Goal: Task Accomplishment & Management: Manage account settings

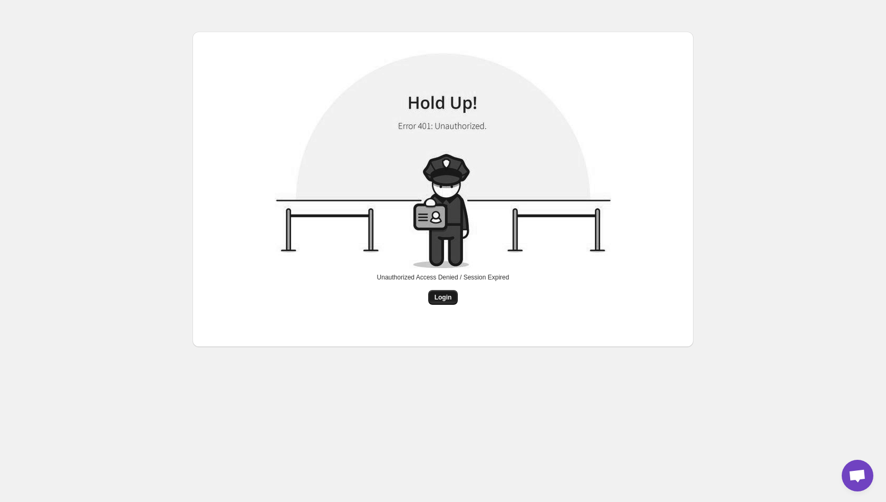
click at [438, 296] on span "Login" at bounding box center [442, 297] width 17 height 8
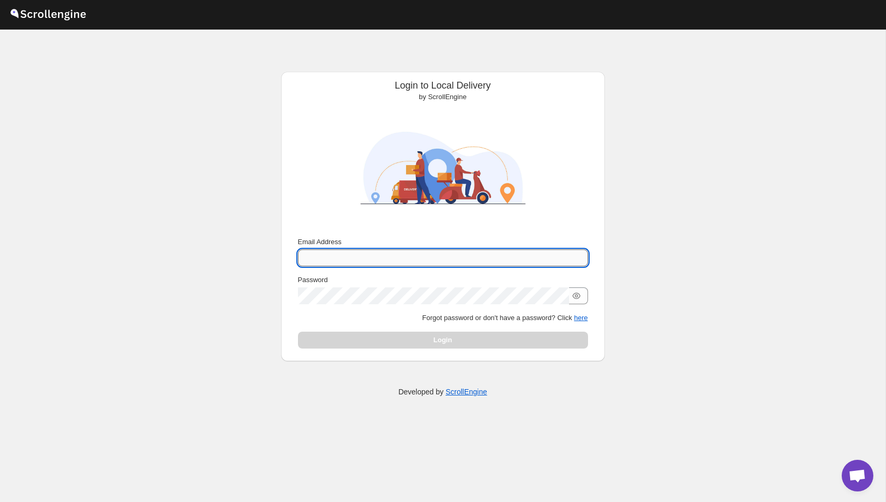
click at [345, 257] on input "Email Address" at bounding box center [443, 257] width 290 height 17
click at [581, 319] on button "here" at bounding box center [581, 318] width 14 height 8
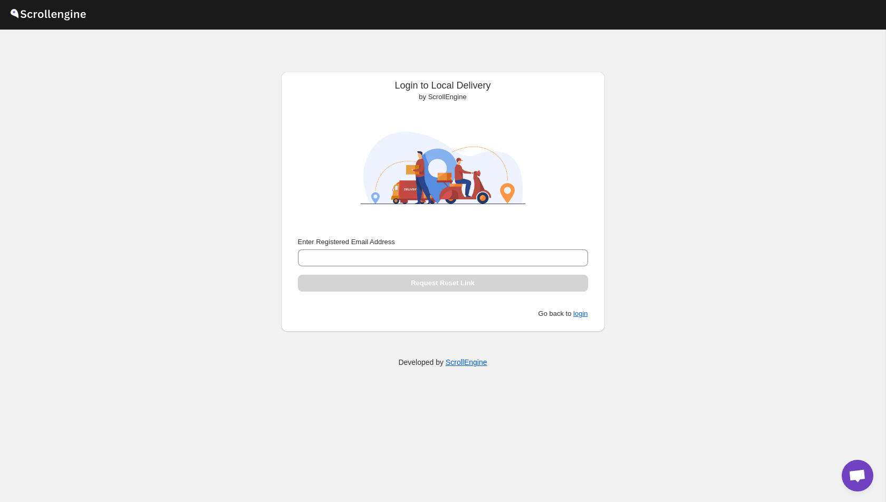
click at [403, 244] on div "Enter Registered Email Address" at bounding box center [443, 242] width 290 height 11
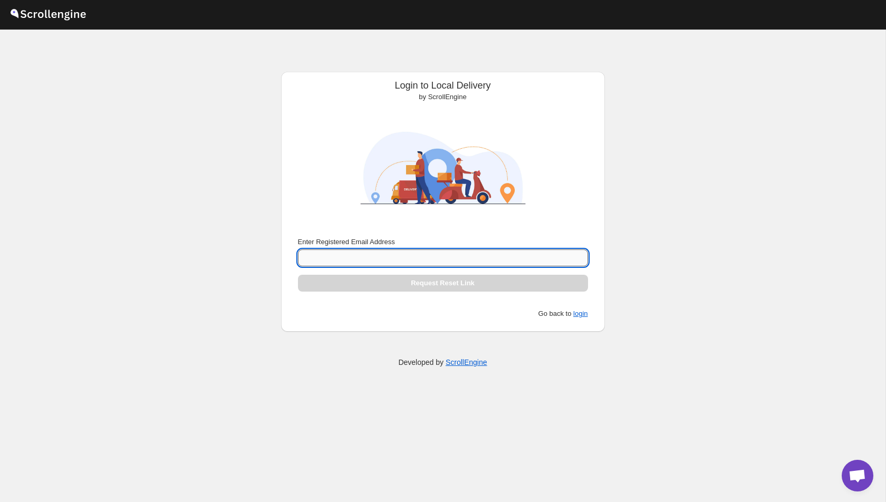
click at [395, 256] on input "Enter Registered Email Address" at bounding box center [443, 257] width 290 height 17
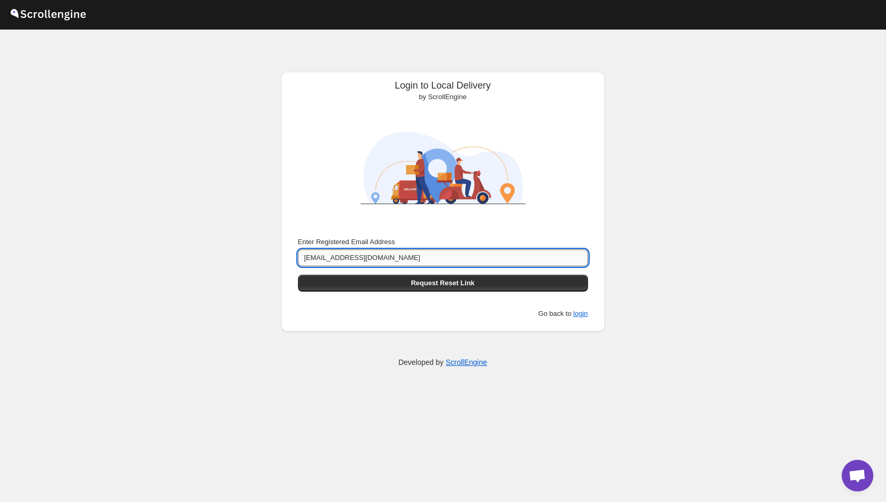
type input "[EMAIL_ADDRESS][DOMAIN_NAME]"
click at [298, 72] on button "Submit" at bounding box center [313, 77] width 30 height 11
